Goal: Transaction & Acquisition: Purchase product/service

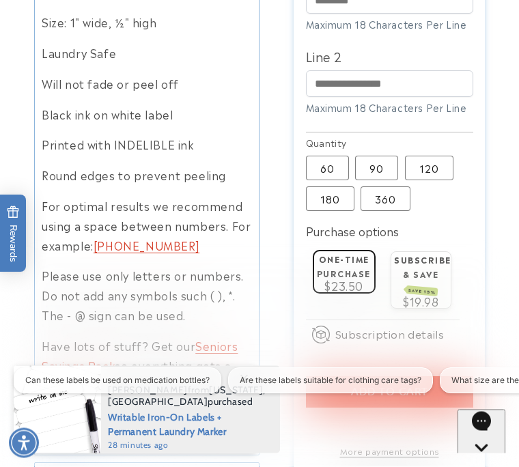
click at [433, 156] on label "120 Variant sold out or unavailable" at bounding box center [429, 168] width 48 height 25
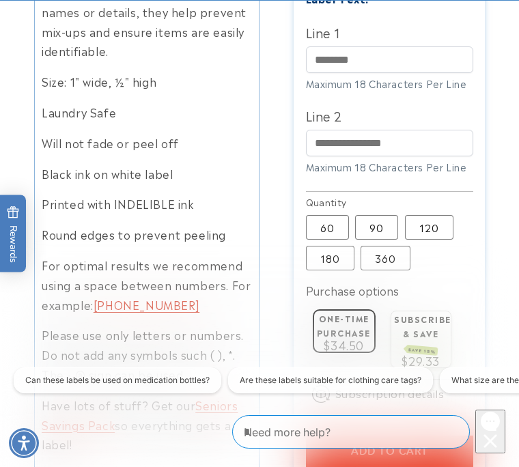
scroll to position [603, 0]
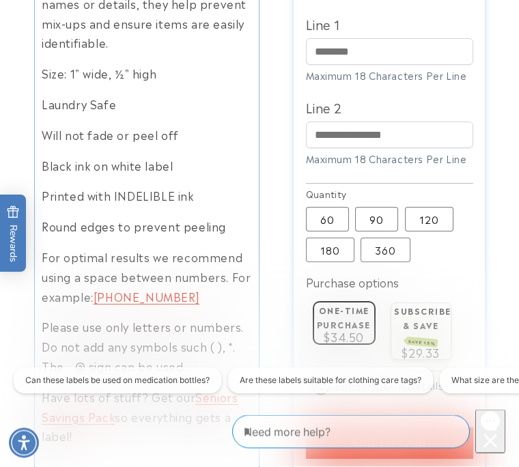
click at [331, 207] on label "60 Variant sold out or unavailable" at bounding box center [327, 219] width 43 height 25
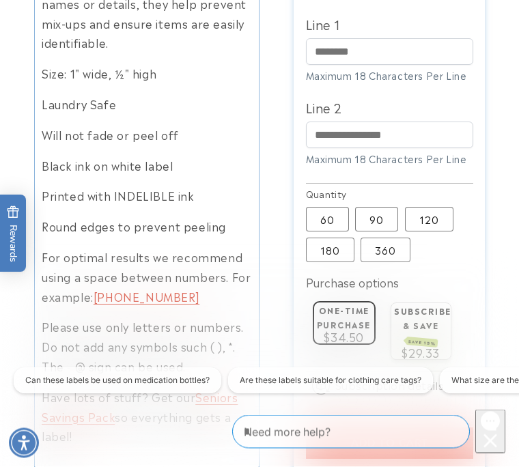
scroll to position [604, 0]
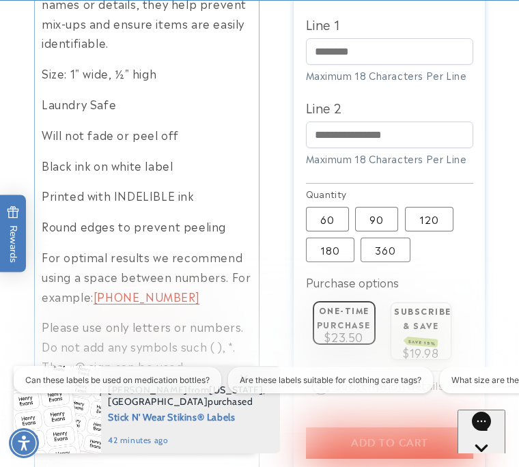
click at [375, 207] on label "90 Variant sold out or unavailable" at bounding box center [376, 219] width 43 height 25
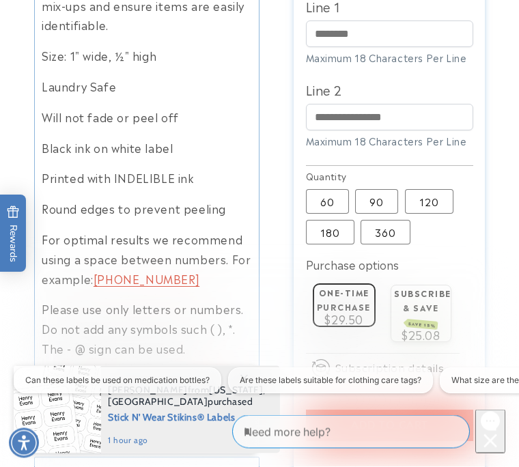
scroll to position [622, 0]
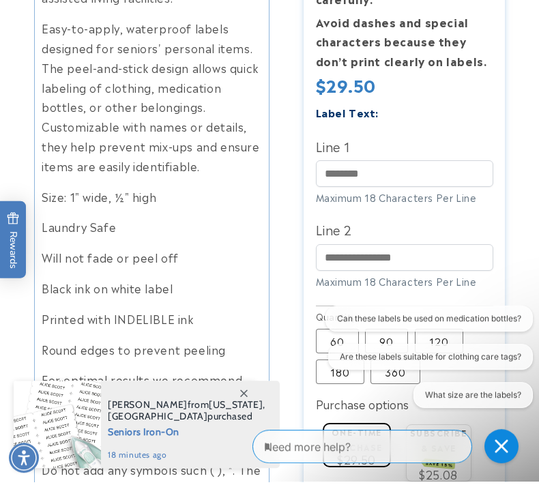
scroll to position [500, 0]
